Goal: Task Accomplishment & Management: Manage account settings

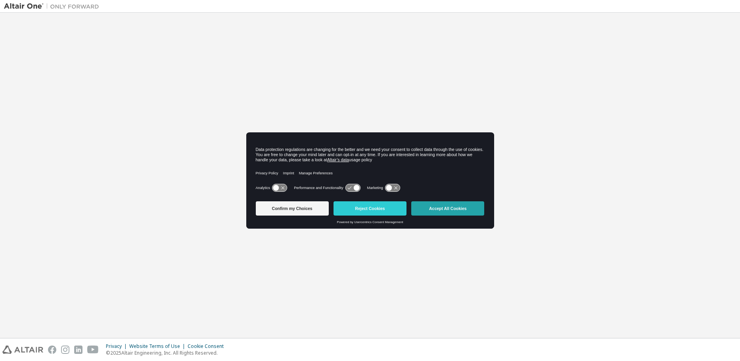
click at [443, 204] on button "Accept All Cookies" at bounding box center [447, 209] width 73 height 14
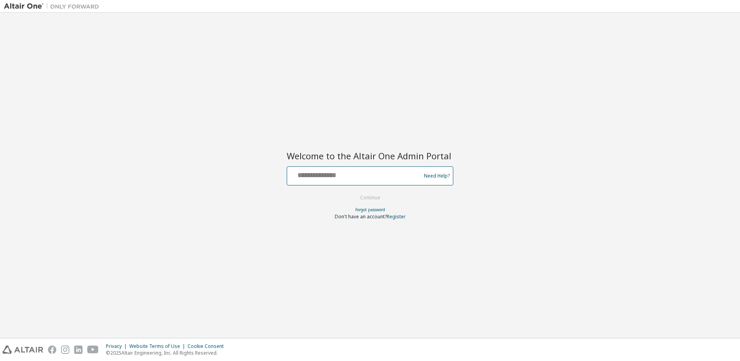
click at [370, 176] on input "text" at bounding box center [355, 175] width 130 height 12
click at [331, 178] on input "text" at bounding box center [355, 175] width 130 height 12
type input "**********"
click at [352, 192] on button "Continue" at bounding box center [370, 198] width 37 height 12
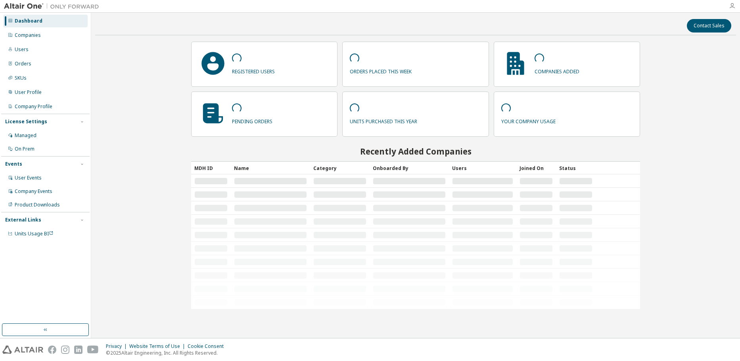
click at [733, 7] on icon "button" at bounding box center [732, 6] width 6 height 6
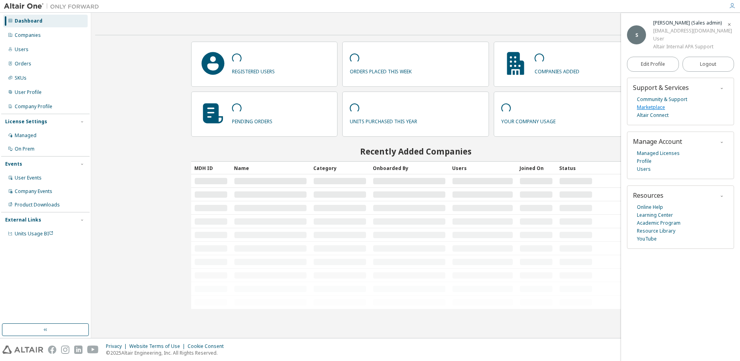
click at [658, 106] on link "Marketplace" at bounding box center [651, 108] width 28 height 8
